Goal: Information Seeking & Learning: Learn about a topic

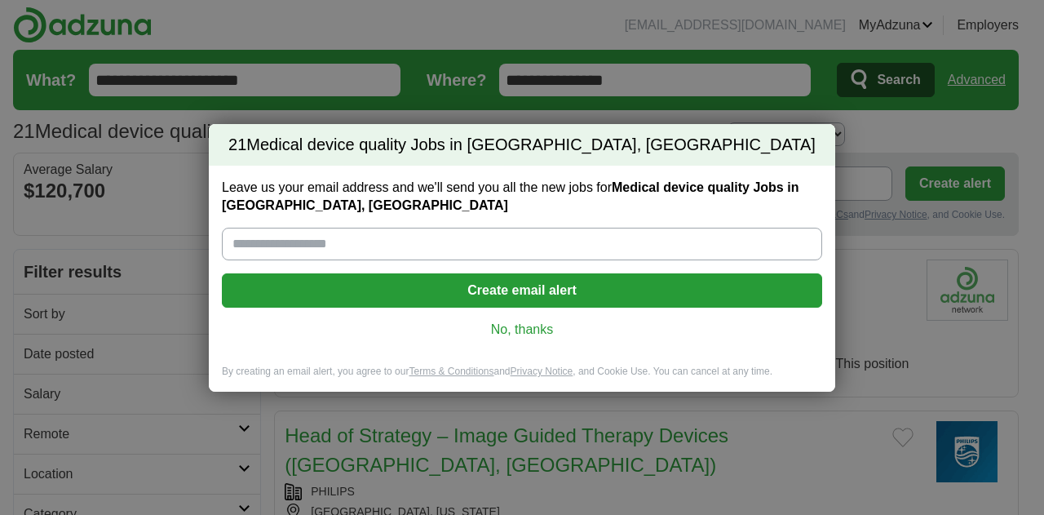
drag, startPoint x: 0, startPoint y: 0, endPoint x: 658, endPoint y: 76, distance: 662.0
click at [658, 76] on div "21 Medical device quality Jobs in [GEOGRAPHIC_DATA], [GEOGRAPHIC_DATA] Leave us…" at bounding box center [522, 257] width 1044 height 515
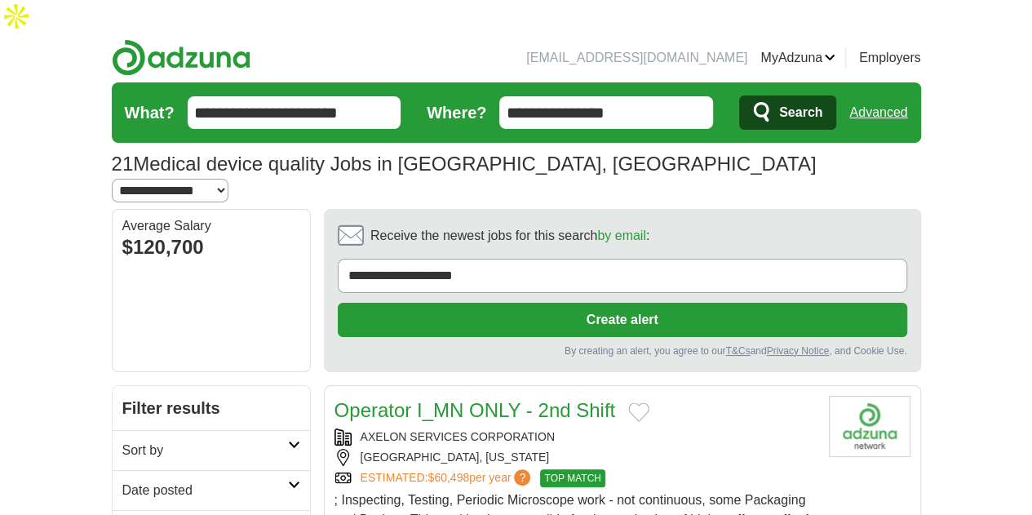
click at [655, 96] on input "**********" at bounding box center [606, 112] width 214 height 33
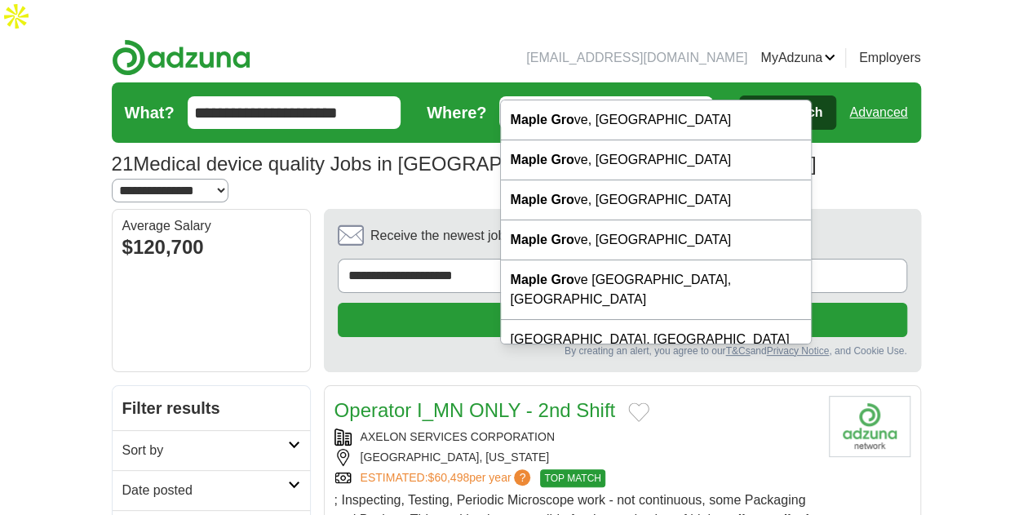
type input "*"
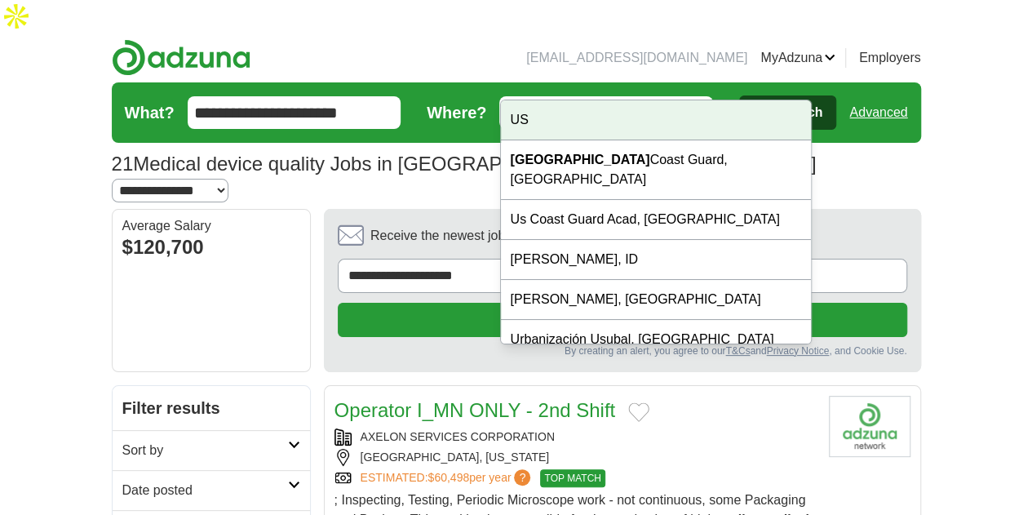
type input "**********"
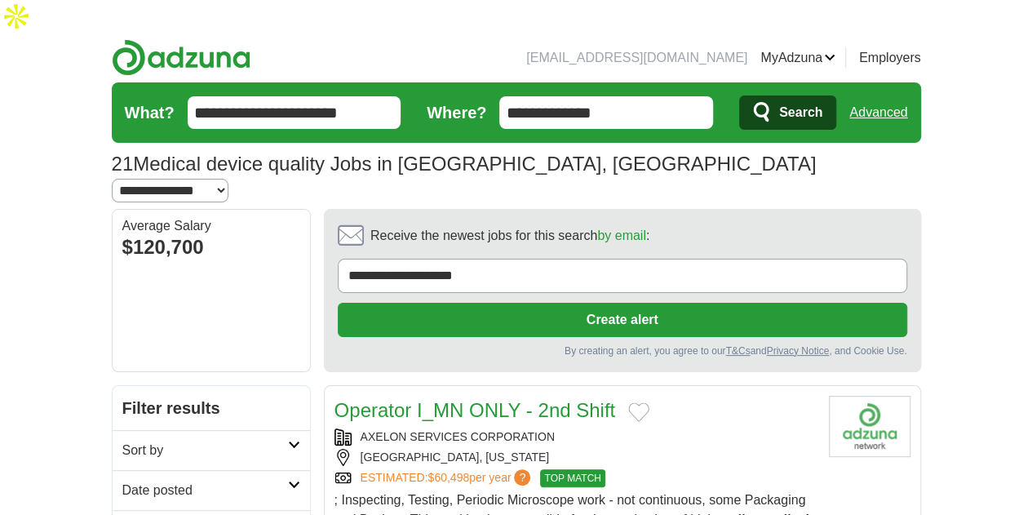
click at [773, 101] on icon "submit" at bounding box center [763, 112] width 20 height 23
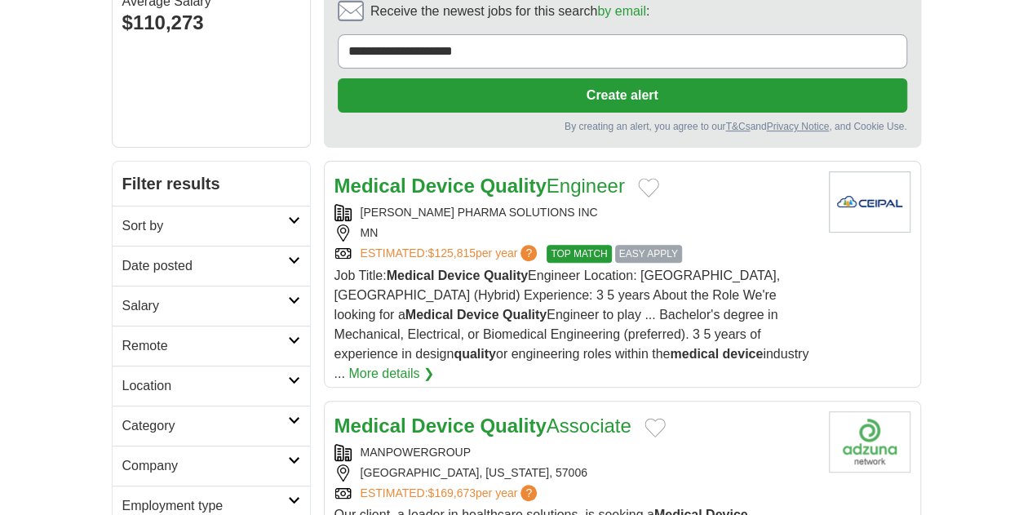
scroll to position [180, 0]
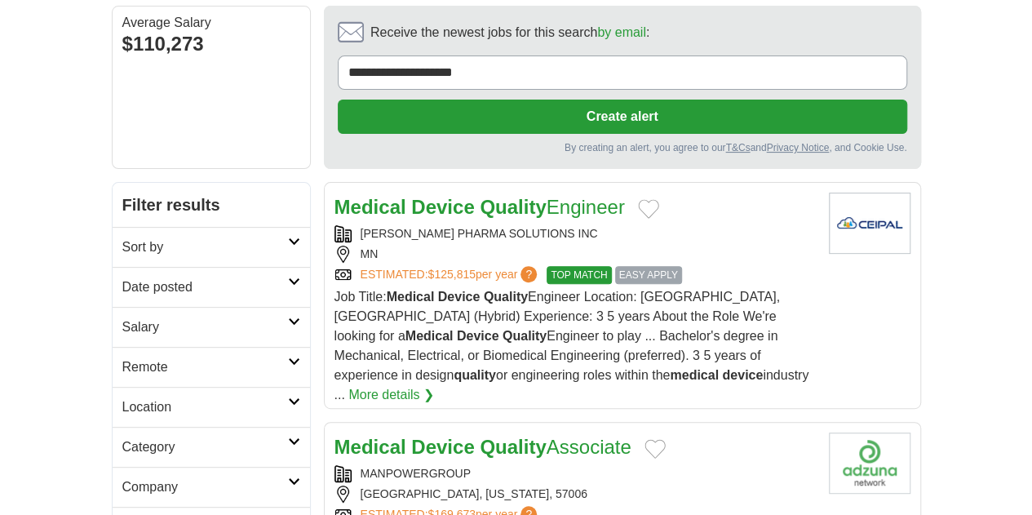
click at [215, 277] on h2 "Date posted" at bounding box center [205, 287] width 166 height 20
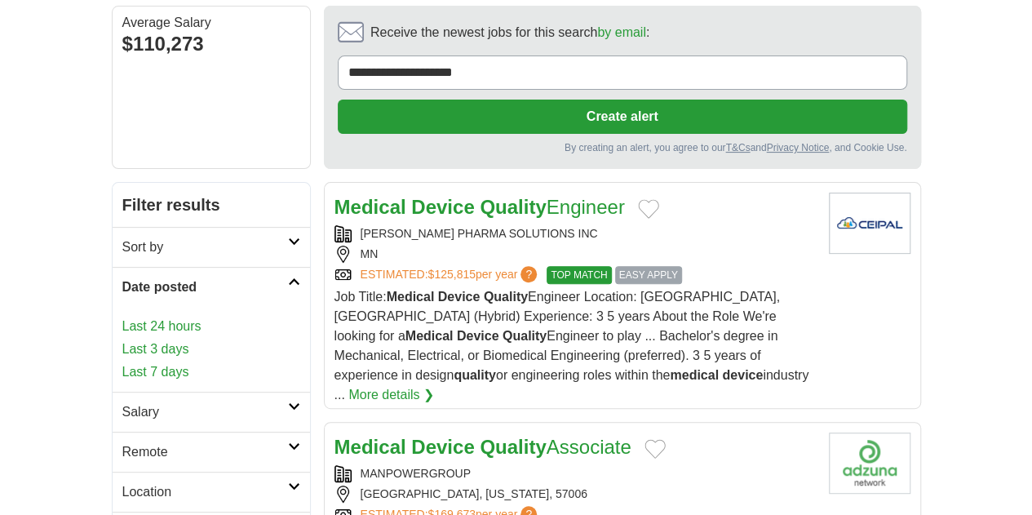
click at [122, 317] on link "Last 24 hours" at bounding box center [211, 327] width 178 height 20
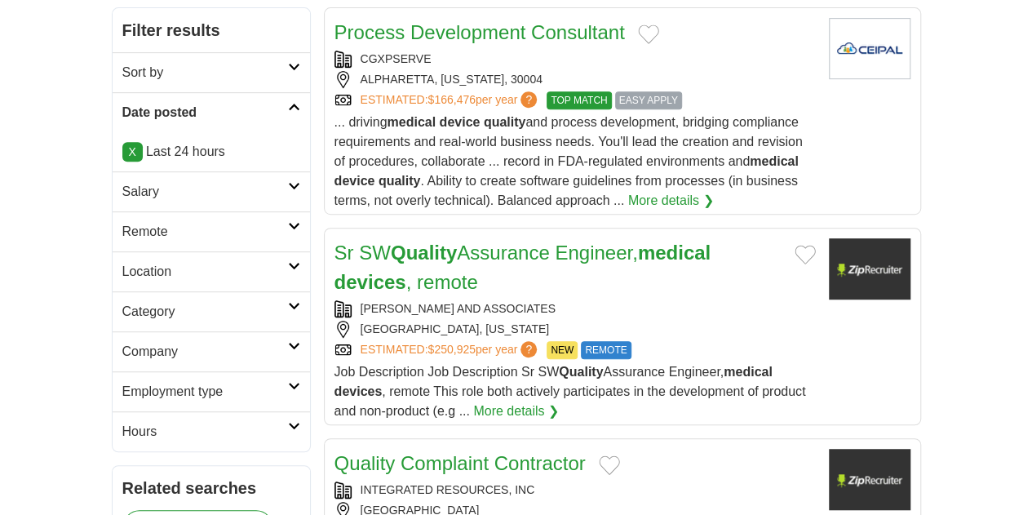
scroll to position [353, 0]
click at [499, 242] on link "Sr SW Quality Assurance Engineer, medical devices , remote" at bounding box center [523, 267] width 377 height 51
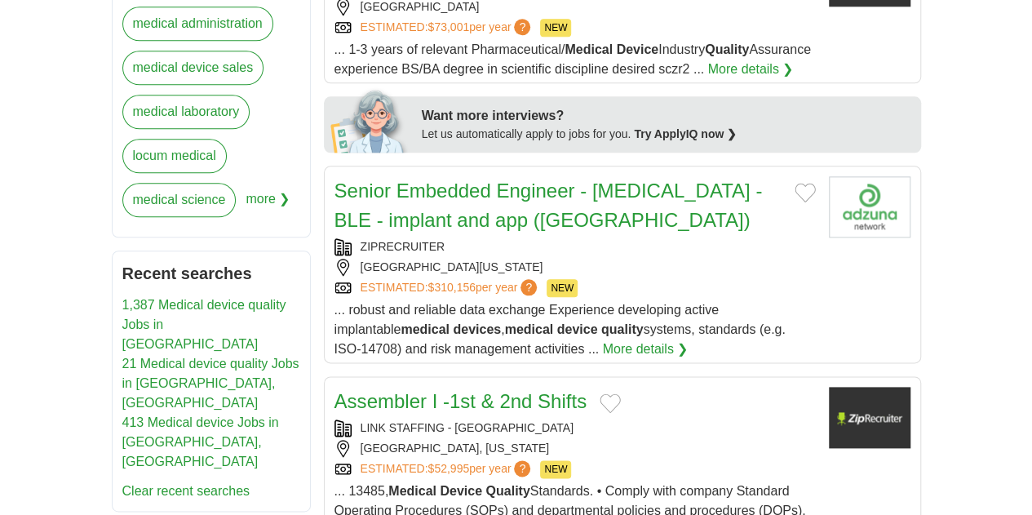
scroll to position [672, 0]
